Goal: Information Seeking & Learning: Learn about a topic

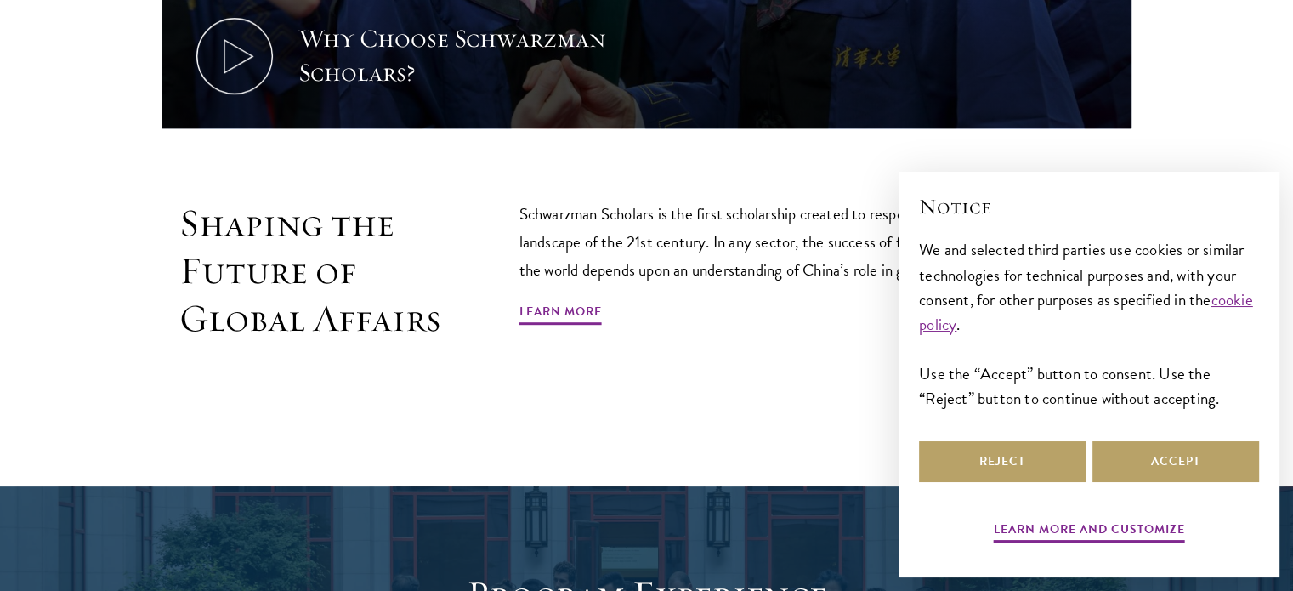
scroll to position [955, 0]
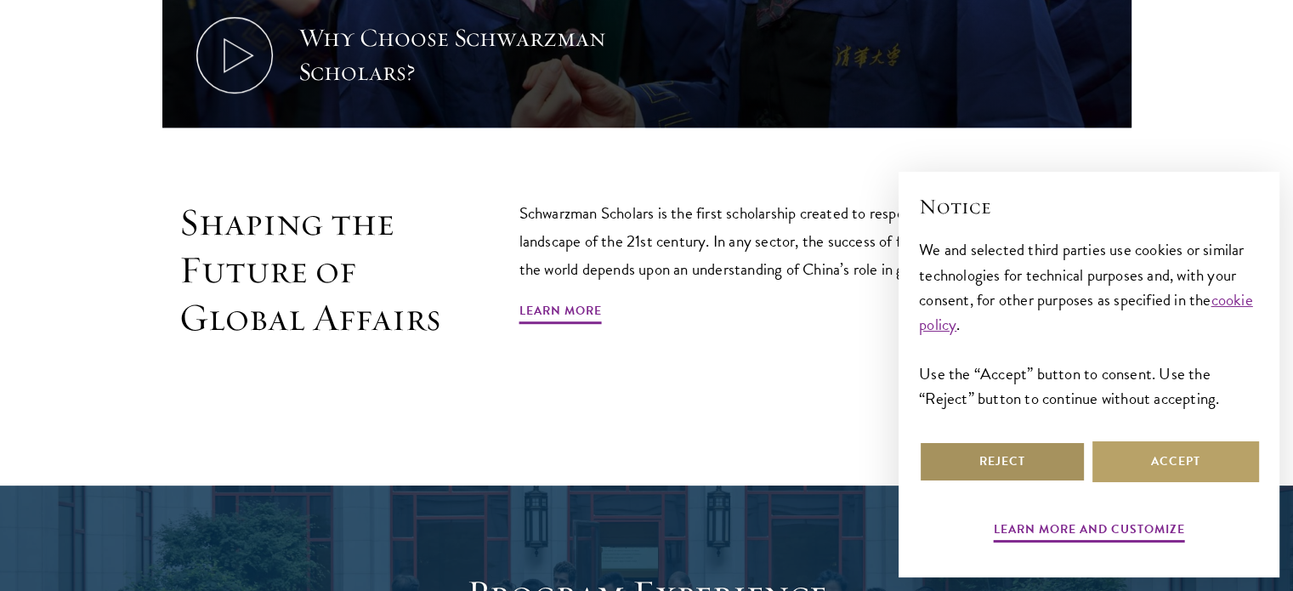
click at [981, 463] on button "Reject" at bounding box center [1002, 461] width 167 height 41
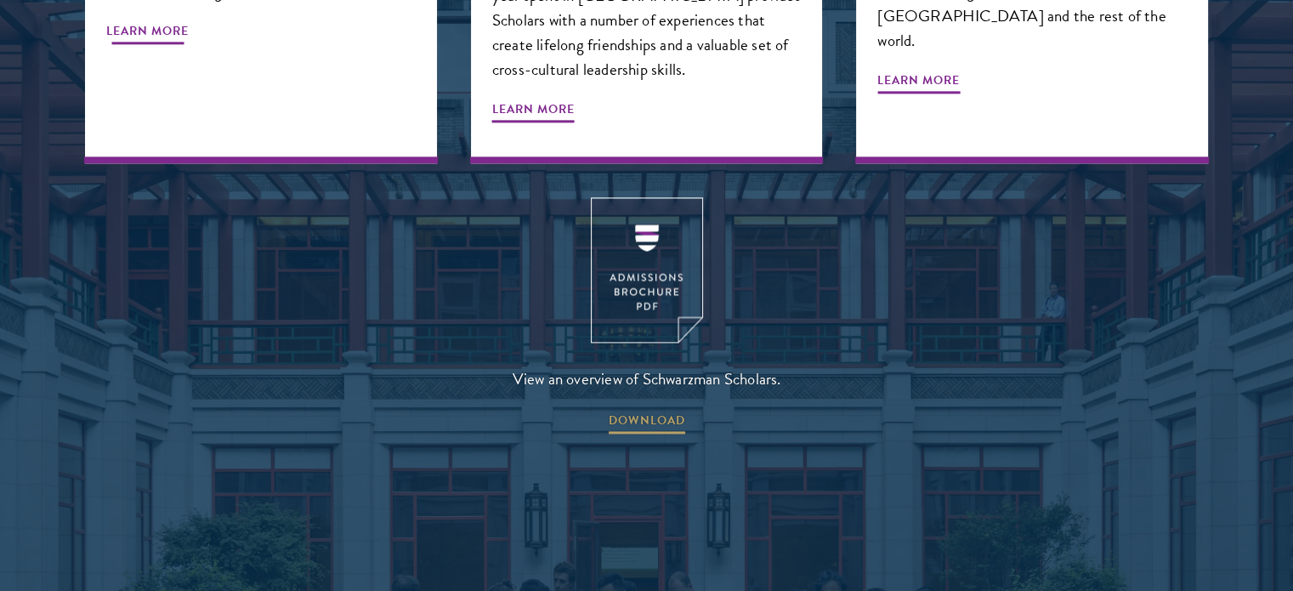
scroll to position [2233, 0]
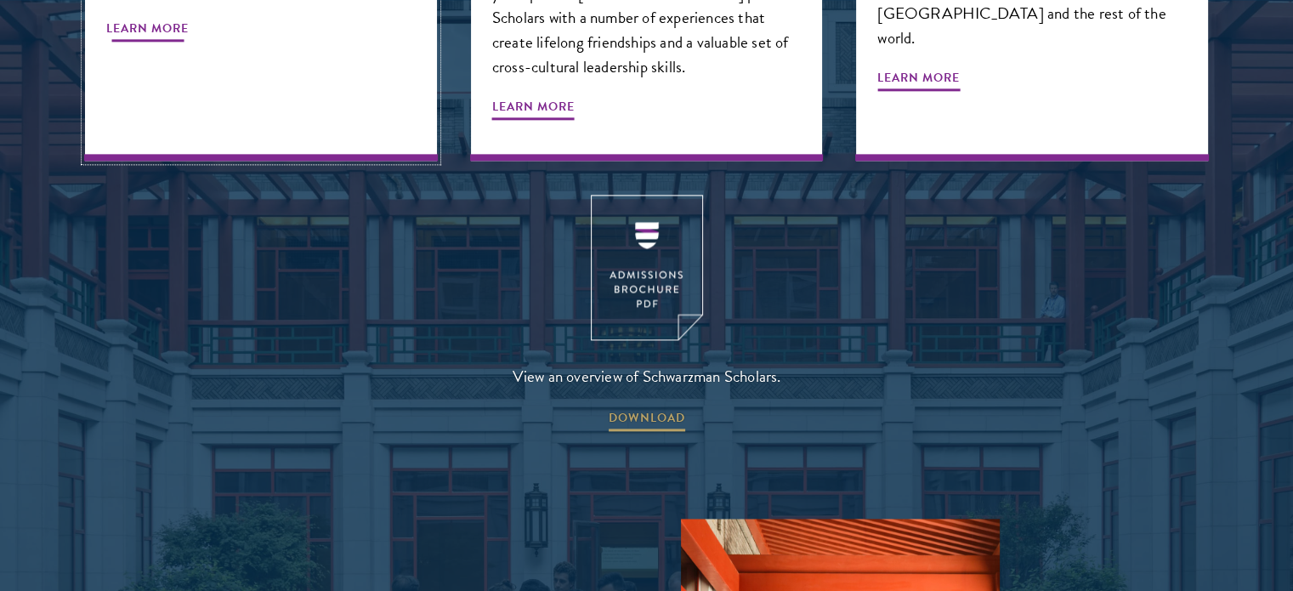
click at [232, 21] on div "World-Class Curriculum Our curriculum has been designed by leading academics an…" at bounding box center [261, 1] width 352 height 319
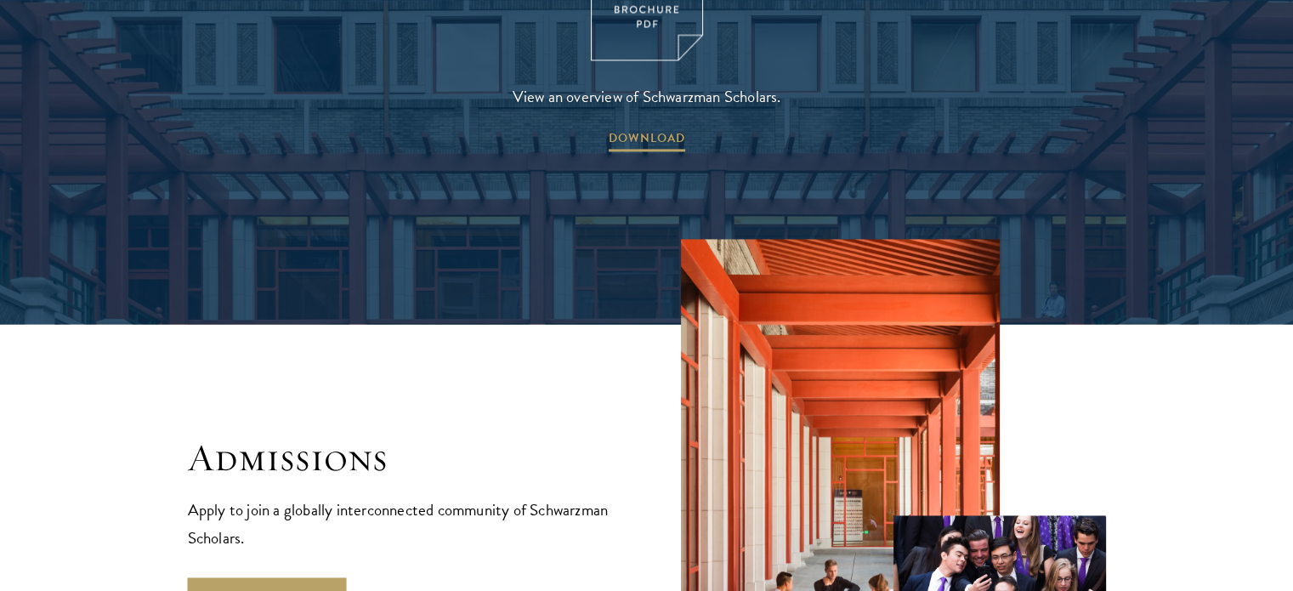
scroll to position [2516, 0]
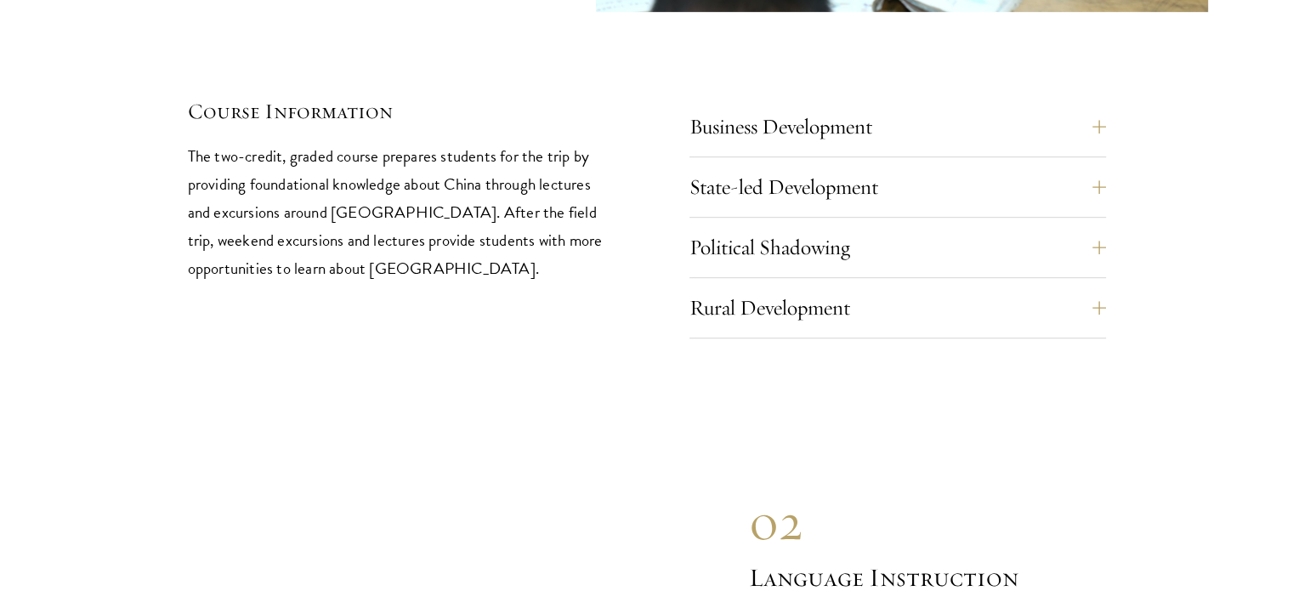
scroll to position [7374, 0]
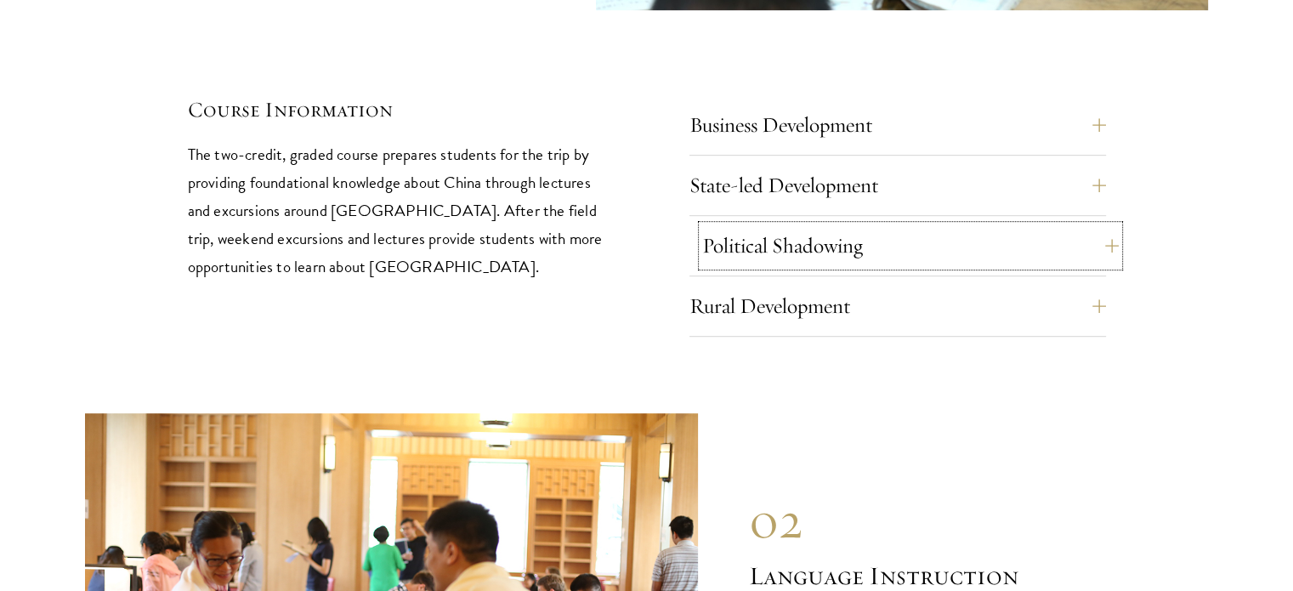
click at [791, 225] on button "Political Shadowing" at bounding box center [910, 245] width 417 height 41
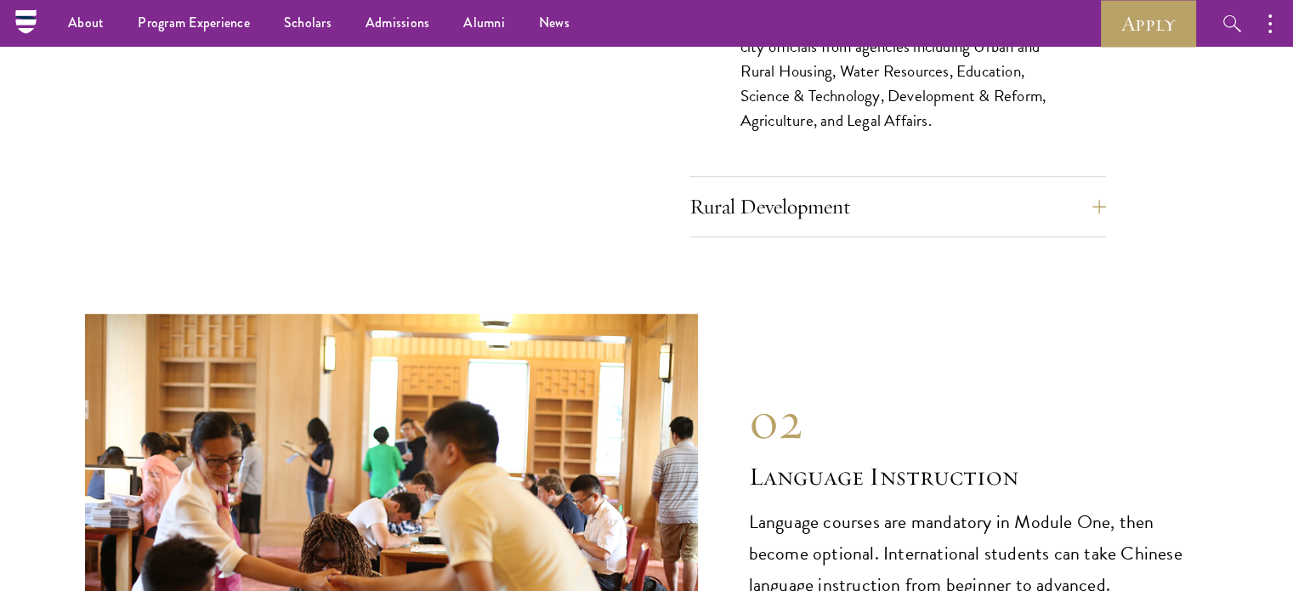
scroll to position [7586, 0]
